Goal: Task Accomplishment & Management: Use online tool/utility

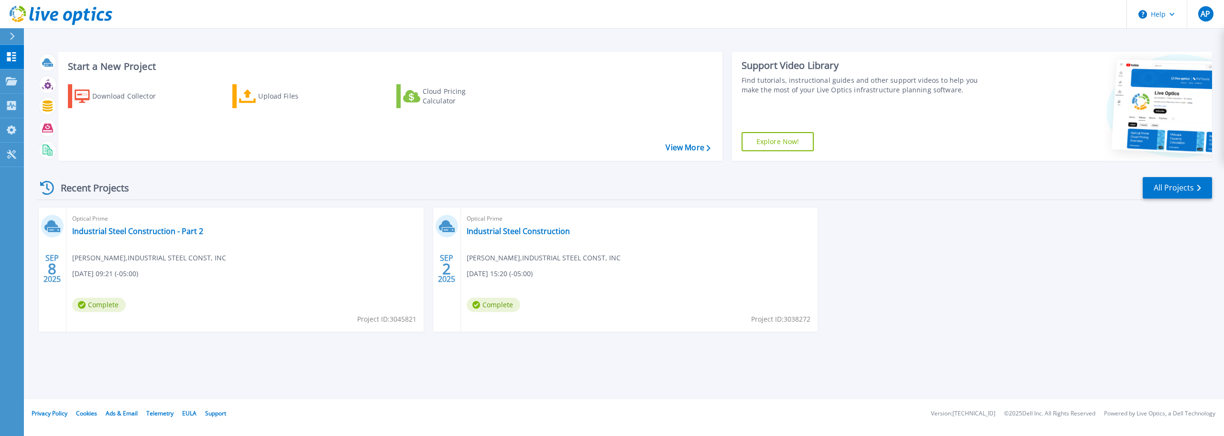
drag, startPoint x: 925, startPoint y: 251, endPoint x: 937, endPoint y: 251, distance: 11.5
click at [925, 251] on div "[DATE] Optical Prime Industrial Steel Construction - Part 2 [PERSON_NAME] , IND…" at bounding box center [620, 278] width 1183 height 143
click at [628, 34] on div "Start a New Project Download Collector Upload Files Cloud Pricing Calculator Vi…" at bounding box center [624, 199] width 1200 height 399
click at [612, 413] on footer "Privacy Policy Cookies Ads & Email Telemetry [PERSON_NAME] Support Version: [TE…" at bounding box center [623, 413] width 1201 height 29
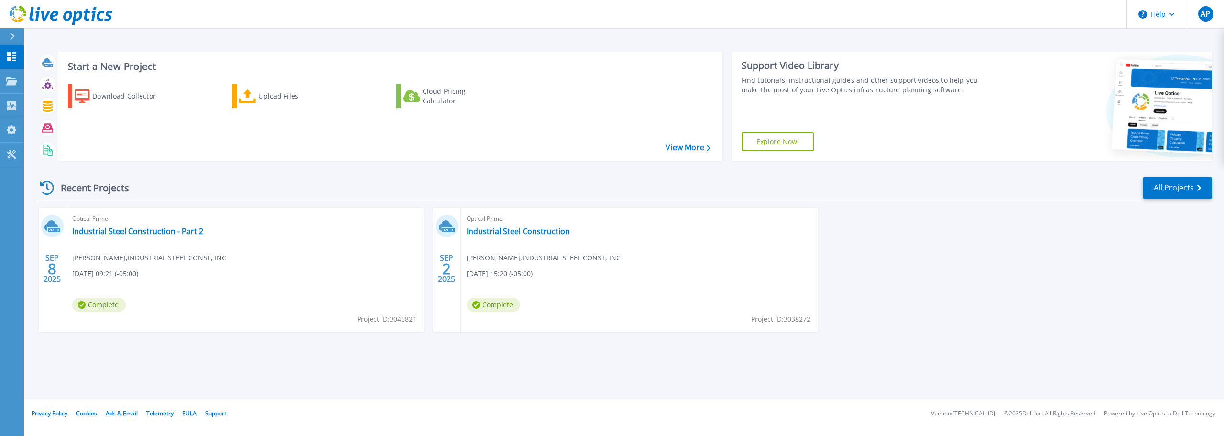
click at [878, 191] on div "Recent Projects All Projects" at bounding box center [624, 188] width 1175 height 24
click at [699, 177] on div "Recent Projects All Projects" at bounding box center [624, 188] width 1175 height 24
click at [700, 27] on header "Help AP End User [PERSON_NAME] [EMAIL_ADDRESS][DOMAIN_NAME] INDUSTRIAL STEEL CO…" at bounding box center [612, 14] width 1224 height 29
click at [680, 150] on link "View More" at bounding box center [687, 147] width 44 height 9
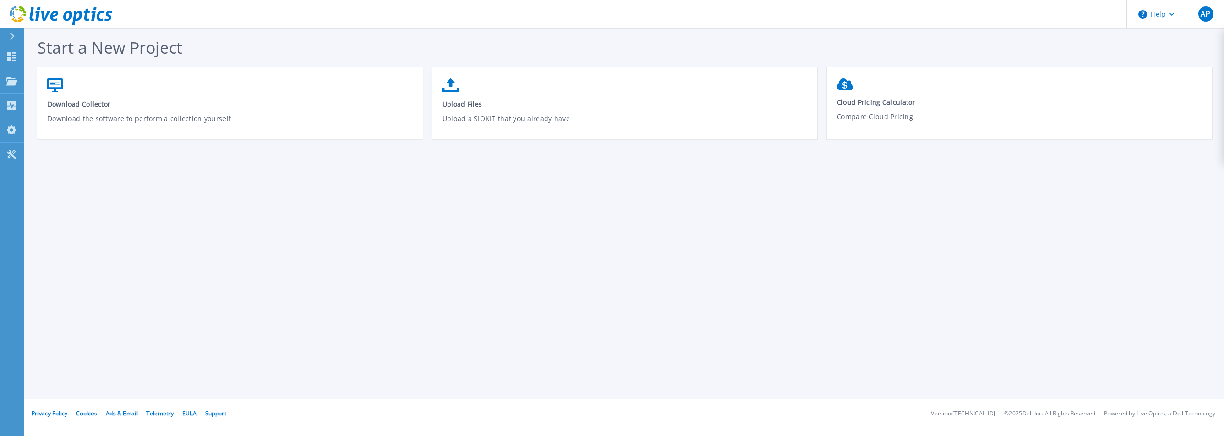
click at [612, 207] on div "Start a New Project Download Collector Download the software to perform a colle…" at bounding box center [624, 199] width 1200 height 399
click at [588, 185] on div "Start a New Project Download Collector Download the software to perform a colle…" at bounding box center [624, 199] width 1200 height 399
click at [1003, 248] on div "Start a New Project Download Collector Download the software to perform a colle…" at bounding box center [624, 199] width 1200 height 399
click at [1004, 305] on div "Start a New Project Download Collector Download the software to perform a colle…" at bounding box center [624, 199] width 1200 height 399
click at [628, 12] on header "Help AP End User [PERSON_NAME] [EMAIL_ADDRESS][DOMAIN_NAME] INDUSTRIAL STEEL CO…" at bounding box center [612, 14] width 1224 height 29
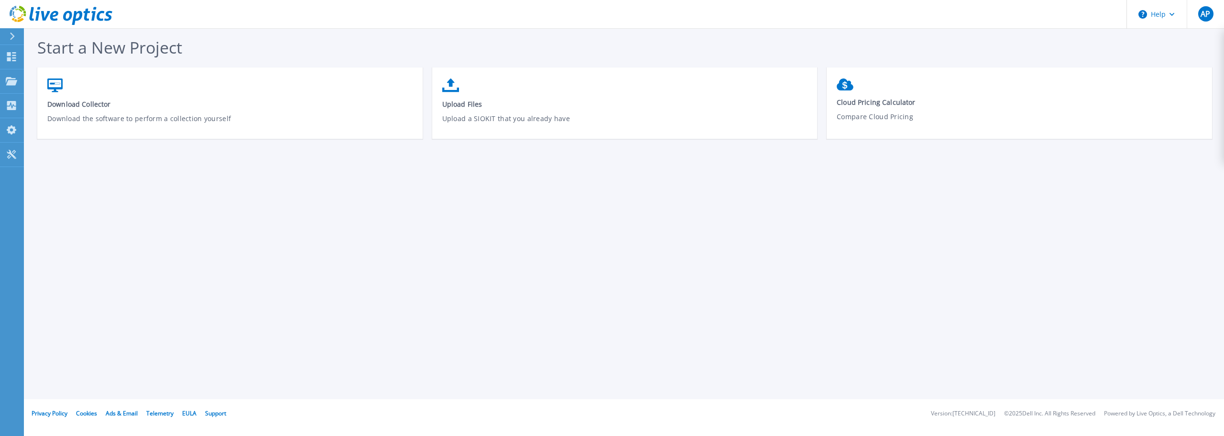
click at [628, 12] on header "Help AP End User [PERSON_NAME] [EMAIL_ADDRESS][DOMAIN_NAME] INDUSTRIAL STEEL CO…" at bounding box center [612, 14] width 1224 height 29
click at [842, 209] on div "Start a New Project Download Collector Download the software to perform a colle…" at bounding box center [624, 199] width 1200 height 399
click at [749, 43] on div "Start a New Project Download Collector Download the software to perform a colle…" at bounding box center [629, 92] width 1184 height 112
click at [745, 41] on div "Start a New Project Download Collector Download the software to perform a colle…" at bounding box center [629, 92] width 1184 height 112
click at [806, 207] on div "Start a New Project Download Collector Download the software to perform a colle…" at bounding box center [624, 199] width 1200 height 399
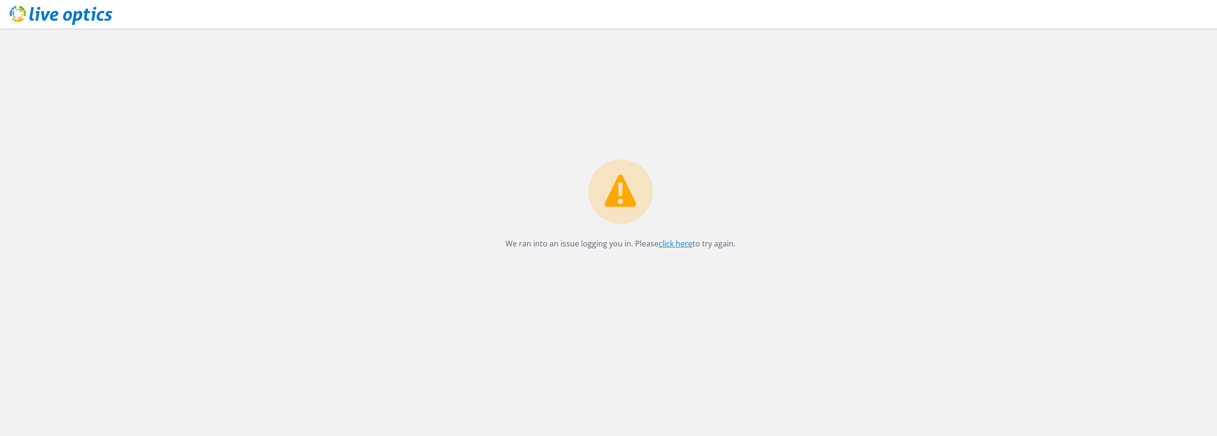
click at [671, 246] on link "click here" at bounding box center [675, 243] width 34 height 11
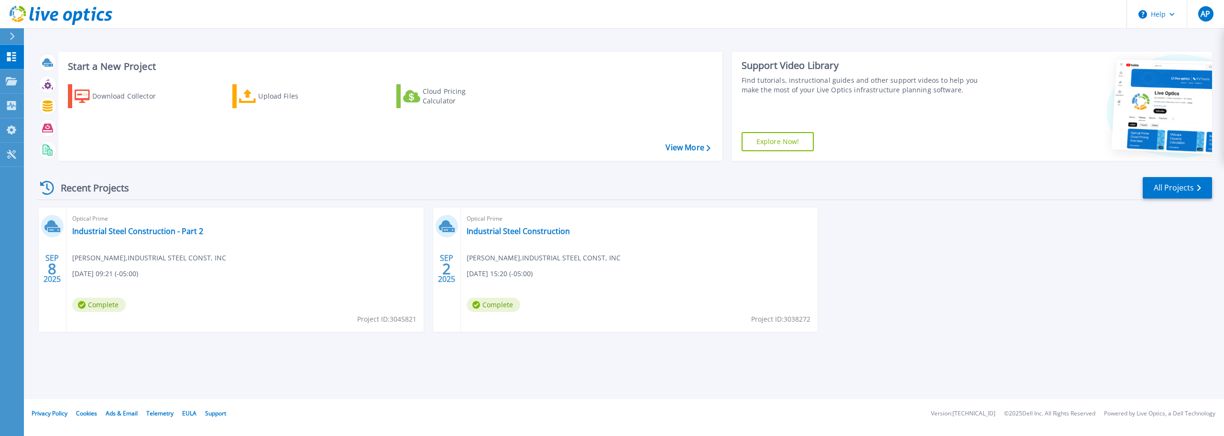
click at [862, 33] on div "Start a New Project Download Collector Upload Files Cloud Pricing Calculator Vi…" at bounding box center [624, 199] width 1200 height 399
click at [1094, 34] on div "Start a New Project Download Collector Upload Files Cloud Pricing Calculator Vi…" at bounding box center [624, 199] width 1200 height 399
click at [912, 39] on div "Start a New Project Download Collector Upload Files Cloud Pricing Calculator Vi…" at bounding box center [624, 199] width 1200 height 399
click at [627, 35] on div "Start a New Project Download Collector Upload Files Cloud Pricing Calculator Vi…" at bounding box center [624, 199] width 1200 height 399
click at [628, 33] on div "Start a New Project Download Collector Upload Files Cloud Pricing Calculator Vi…" at bounding box center [624, 199] width 1200 height 399
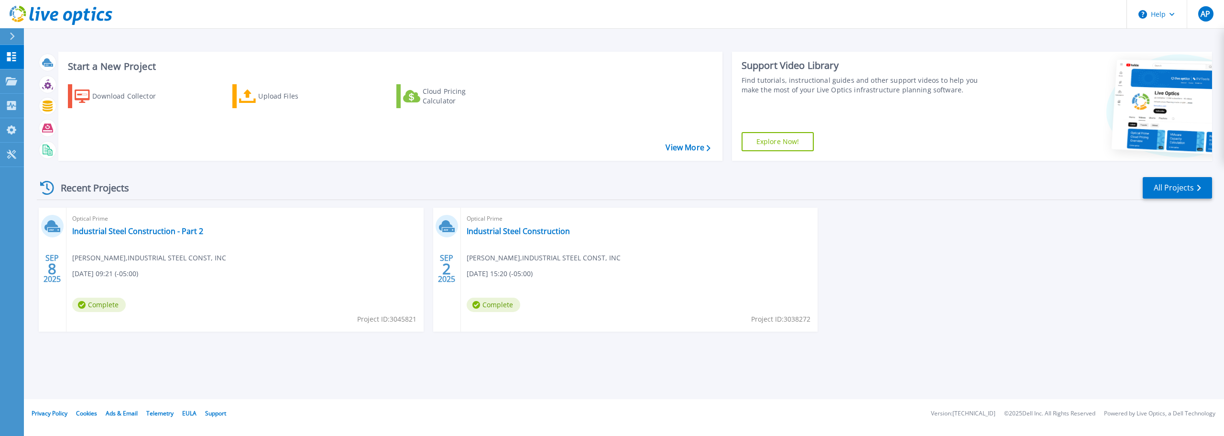
click at [647, 34] on div "Start a New Project Download Collector Upload Files Cloud Pricing Calculator Vi…" at bounding box center [624, 199] width 1200 height 399
